Goal: Find specific page/section: Find specific page/section

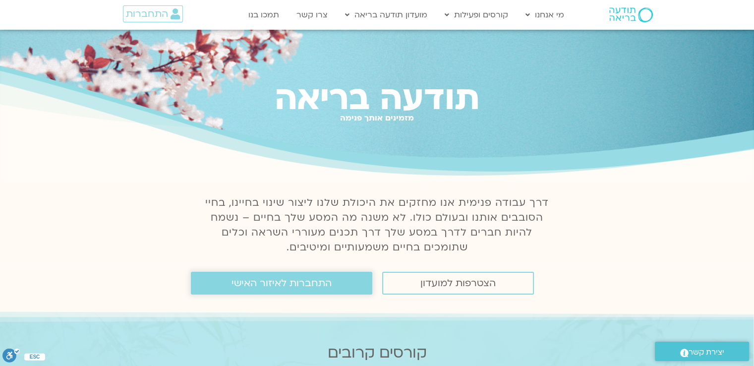
click at [270, 285] on span "התחברות לאיזור האישי" at bounding box center [282, 283] width 100 height 11
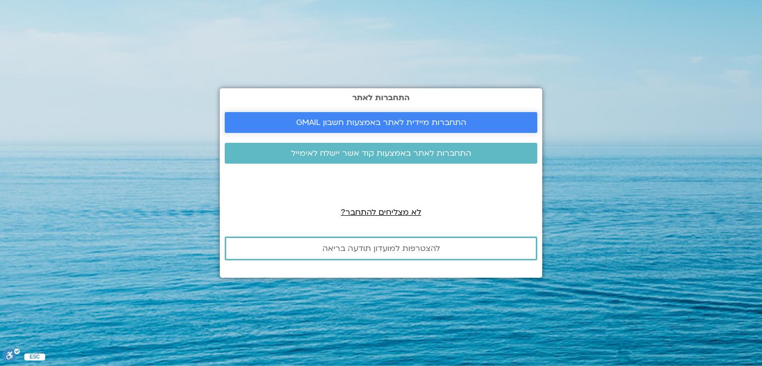
click at [432, 118] on span "התחברות מיידית לאתר באמצעות חשבון GMAIL" at bounding box center [381, 122] width 170 height 9
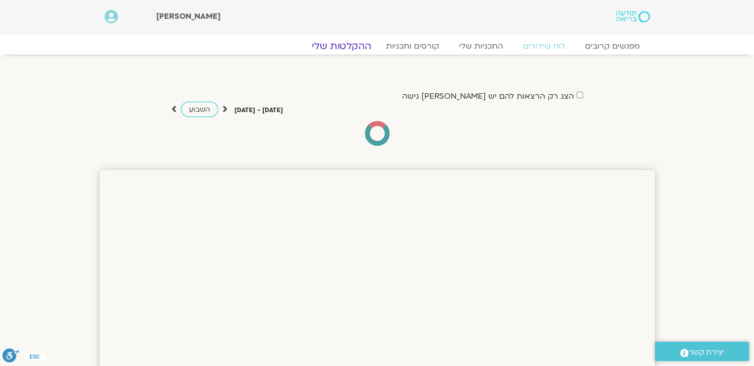
click at [355, 47] on link "ההקלטות שלי" at bounding box center [341, 46] width 83 height 12
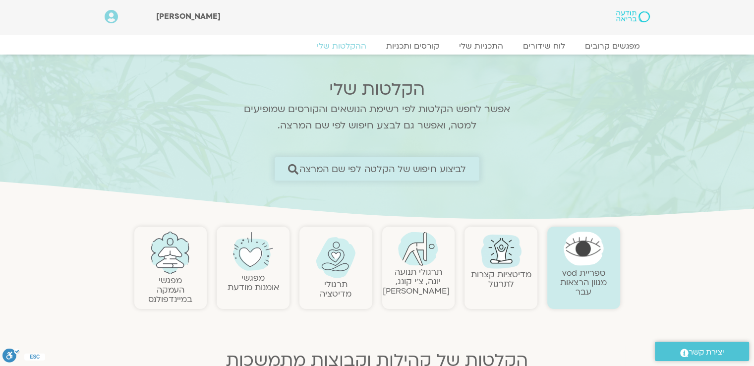
click at [377, 169] on span "לביצוע חיפוש של הקלטה לפי שם המרצה" at bounding box center [382, 169] width 167 height 10
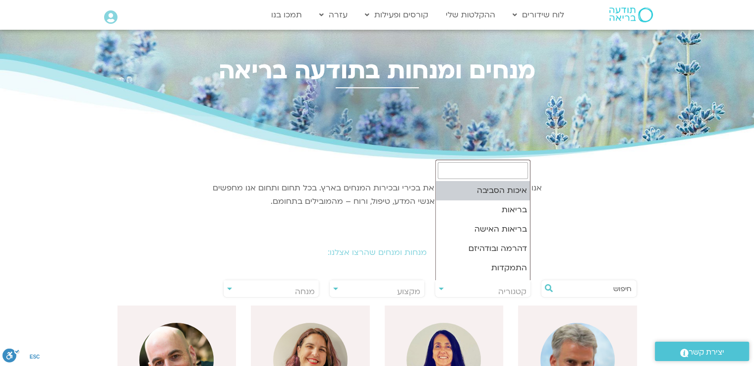
click at [444, 290] on span "קטגוריה" at bounding box center [482, 291] width 95 height 23
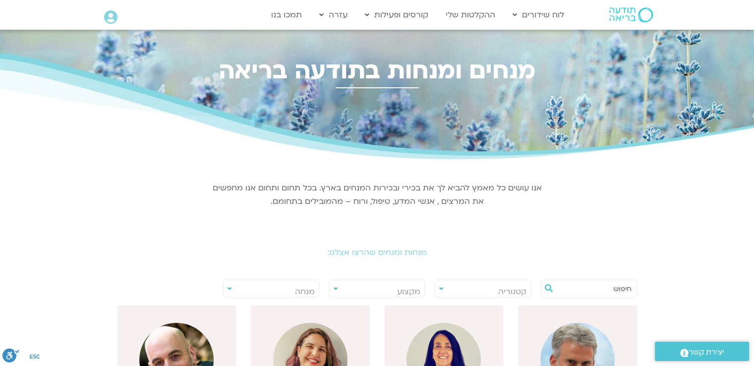
click at [333, 290] on div "**********" at bounding box center [377, 289] width 96 height 18
click at [334, 290] on div "**********" at bounding box center [377, 289] width 96 height 18
click at [334, 289] on div "**********" at bounding box center [377, 289] width 96 height 18
click at [545, 287] on icon at bounding box center [549, 288] width 8 height 8
click at [577, 287] on input "text" at bounding box center [593, 288] width 75 height 17
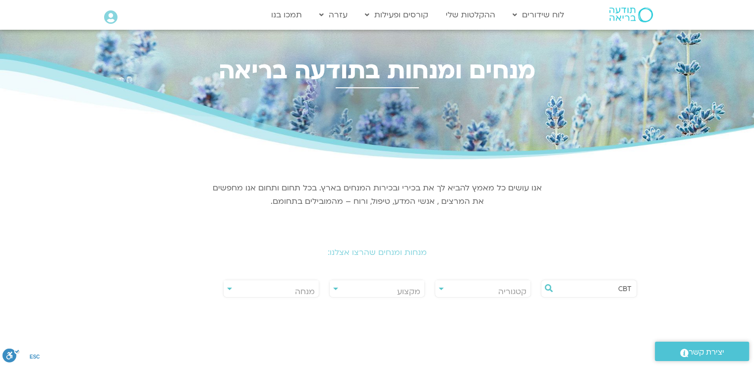
type input "CBT"
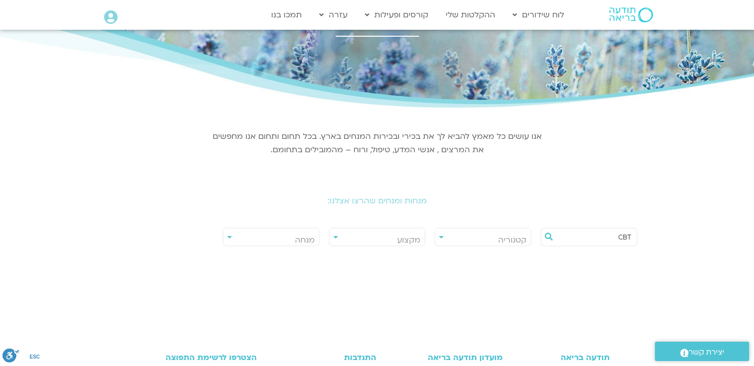
scroll to position [99, 0]
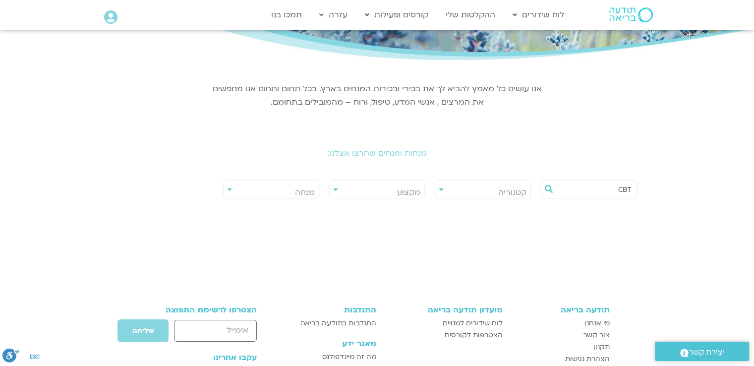
drag, startPoint x: 612, startPoint y: 192, endPoint x: 639, endPoint y: 195, distance: 27.4
click at [639, 195] on div "CBT" at bounding box center [589, 189] width 106 height 23
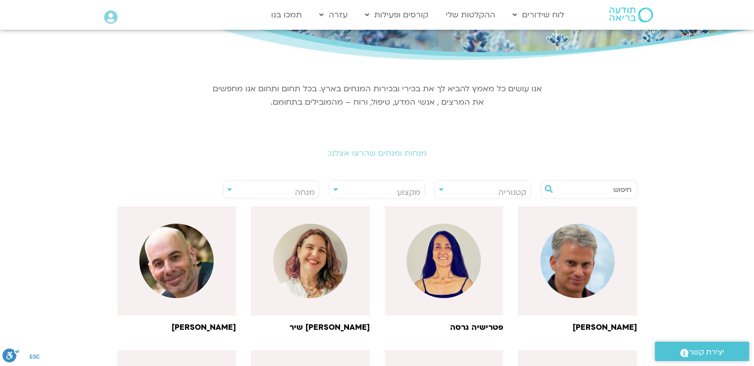
click at [263, 191] on span "מנחה" at bounding box center [271, 192] width 95 height 23
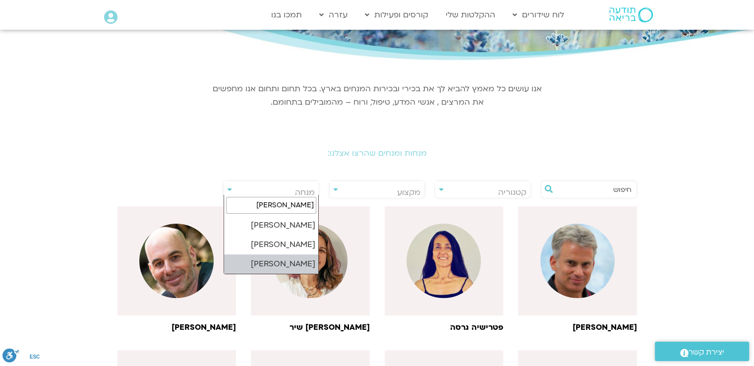
type input "סנד"
select select "****"
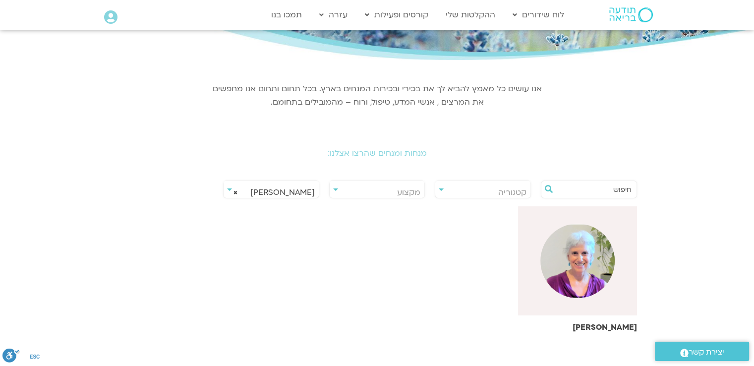
click at [588, 266] on img at bounding box center [577, 261] width 74 height 74
click at [579, 262] on img at bounding box center [577, 261] width 74 height 74
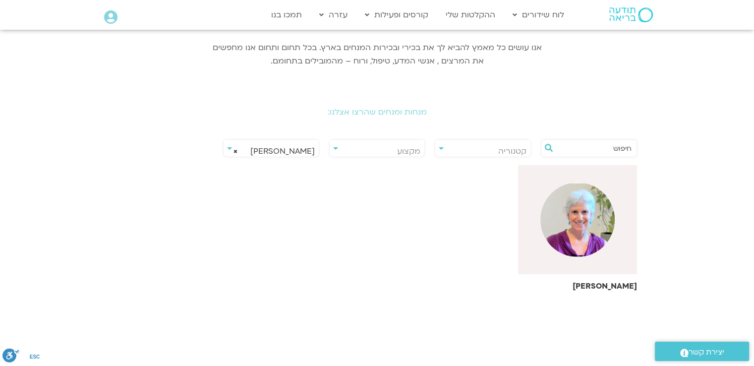
scroll to position [198, 0]
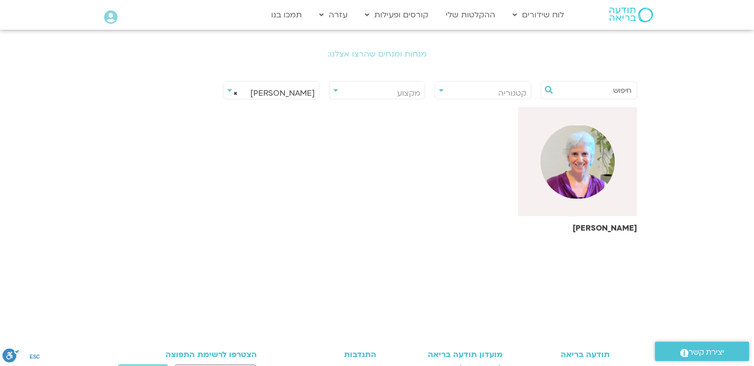
click at [611, 227] on h6 "סנדיה בר קמה" at bounding box center [577, 228] width 119 height 9
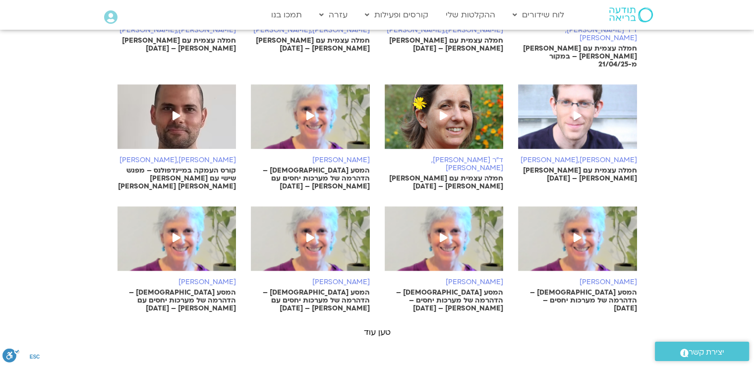
scroll to position [545, 0]
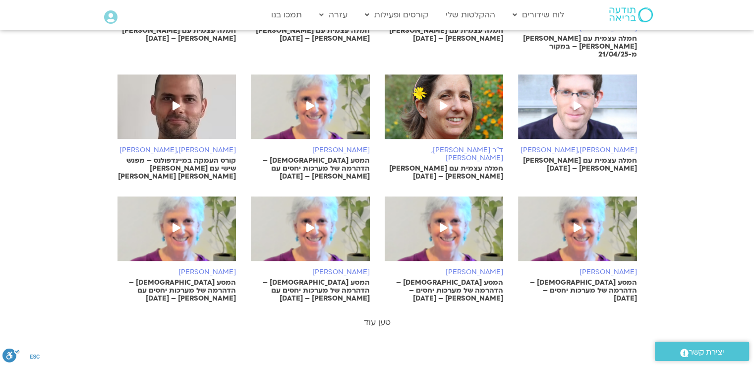
click at [381, 317] on link "טען עוד" at bounding box center [377, 322] width 27 height 11
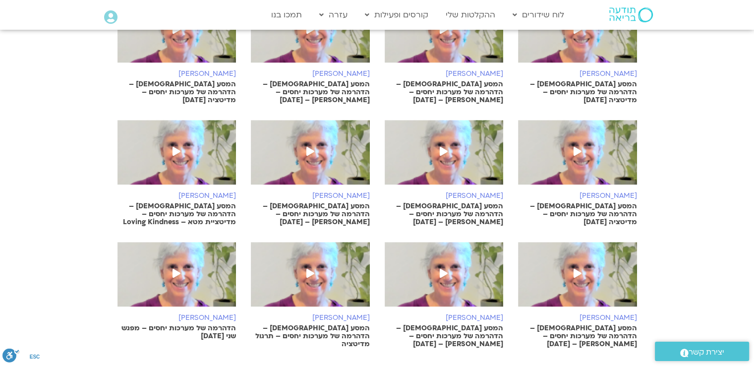
scroll to position [1041, 0]
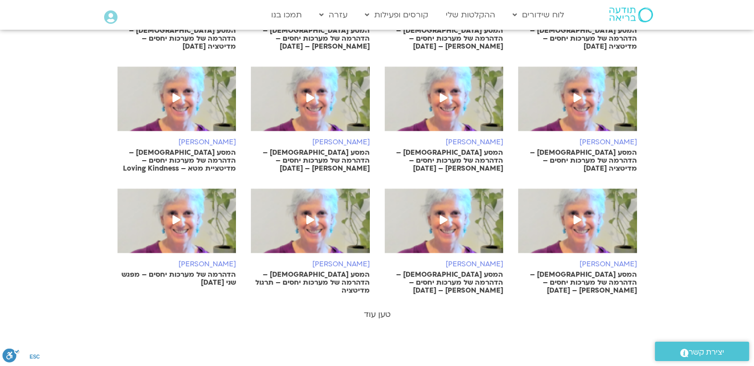
click at [377, 309] on link "טען עוד" at bounding box center [377, 314] width 27 height 11
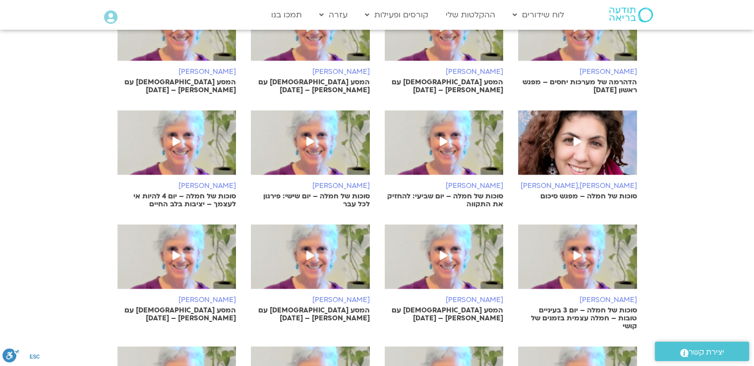
scroll to position [1438, 0]
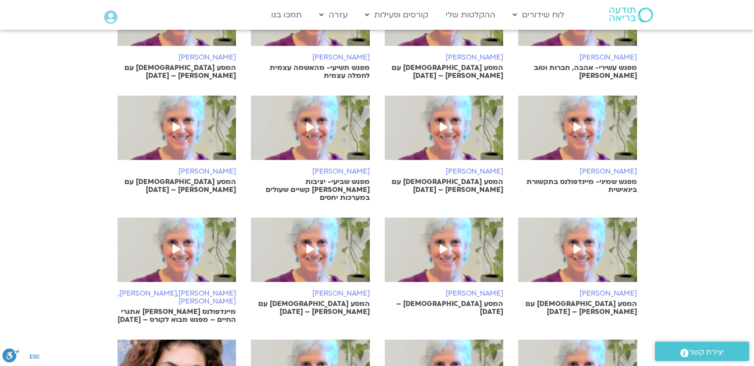
scroll to position [1983, 0]
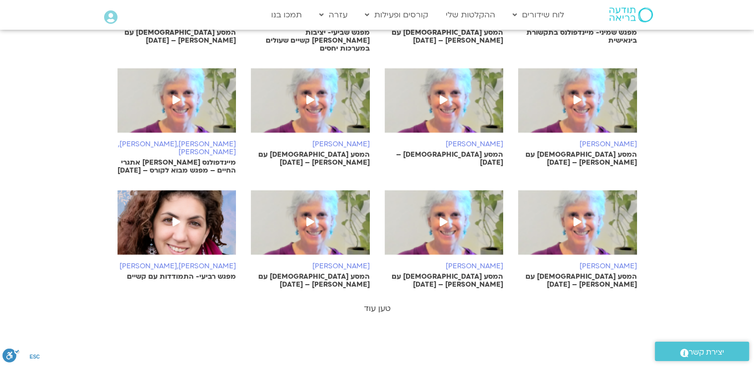
click at [371, 303] on link "טען עוד" at bounding box center [377, 308] width 27 height 11
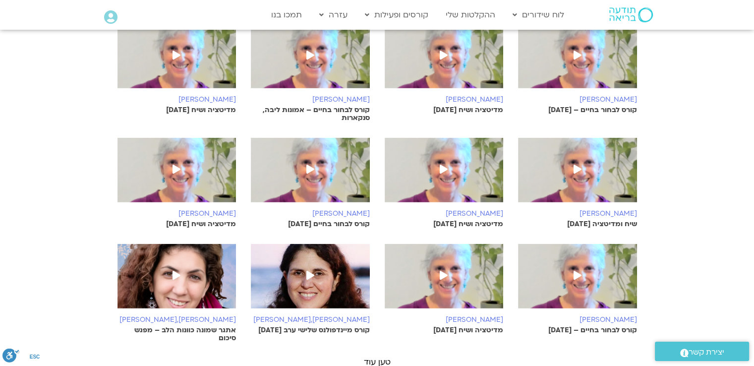
scroll to position [2380, 0]
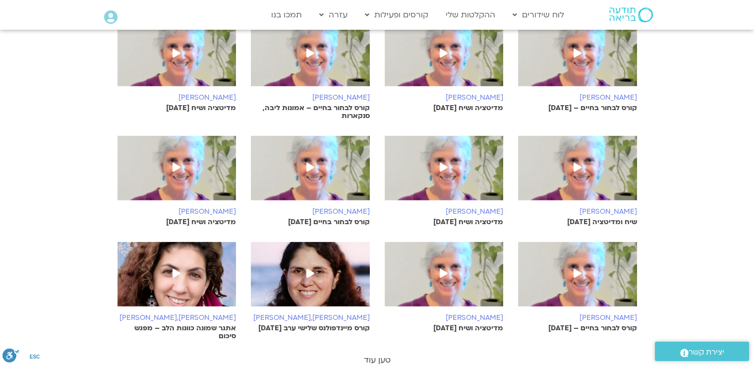
click at [378, 355] on link "טען עוד" at bounding box center [377, 360] width 27 height 11
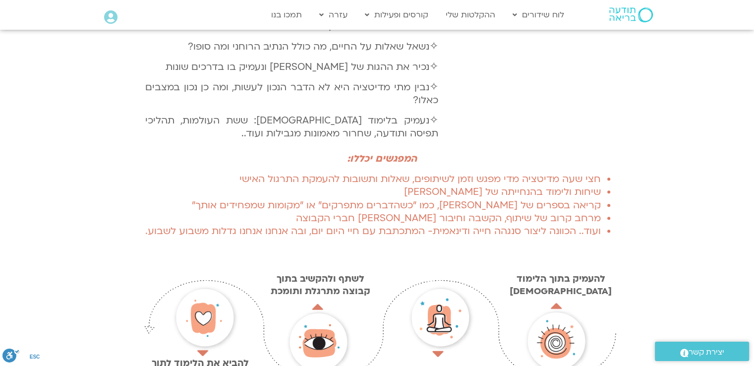
scroll to position [744, 0]
